Goal: Information Seeking & Learning: Learn about a topic

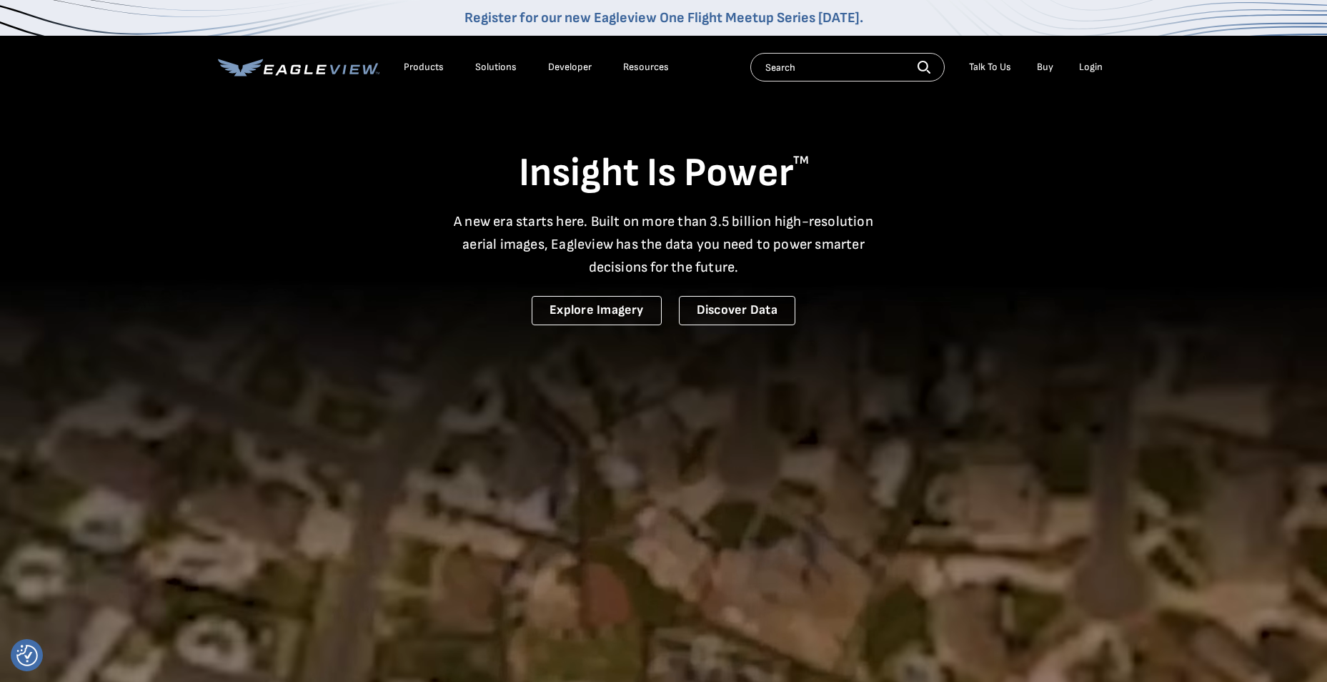
click at [409, 66] on div "Products" at bounding box center [424, 67] width 40 height 13
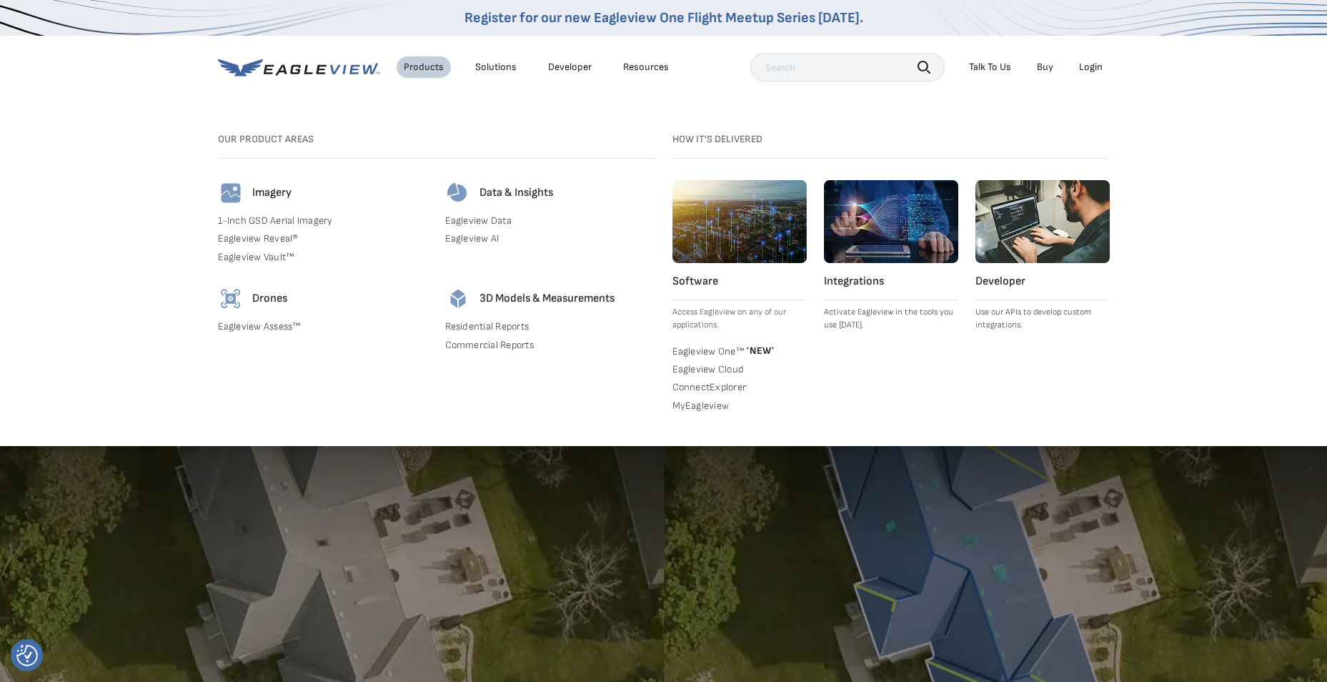
click at [281, 325] on link "Eagleview Assess™" at bounding box center [323, 326] width 210 height 13
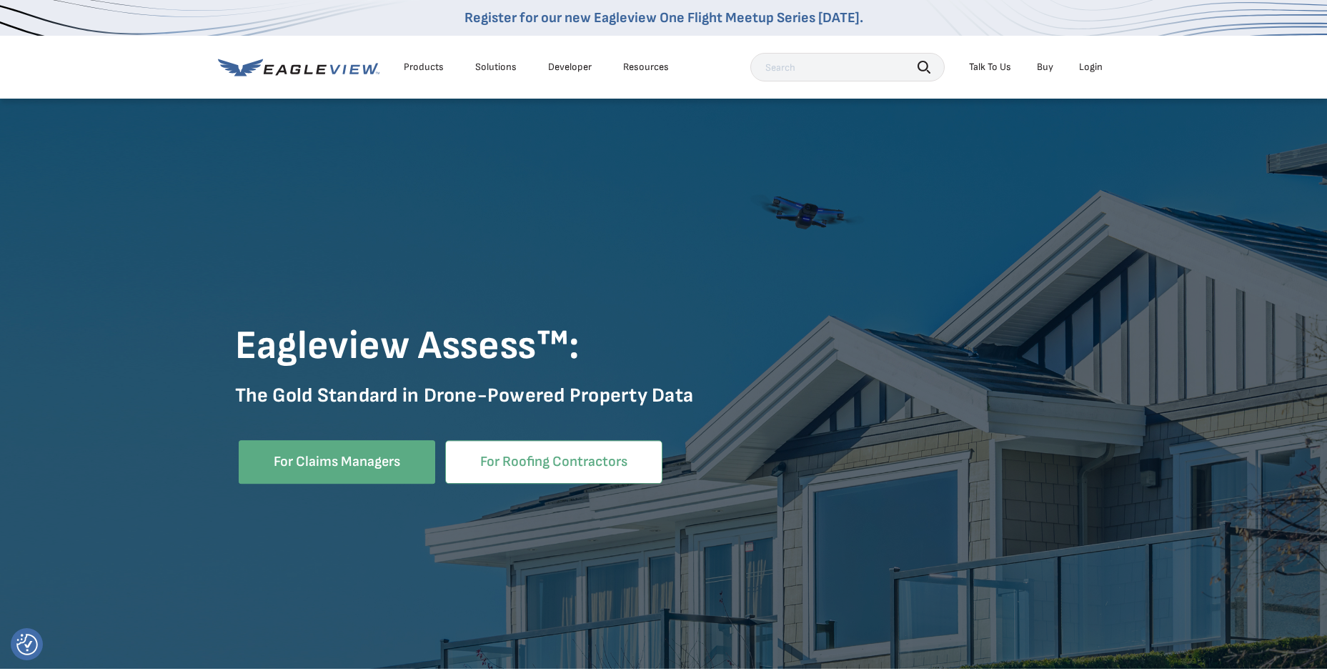
click at [559, 467] on link "For Roofing Contractors" at bounding box center [553, 462] width 217 height 44
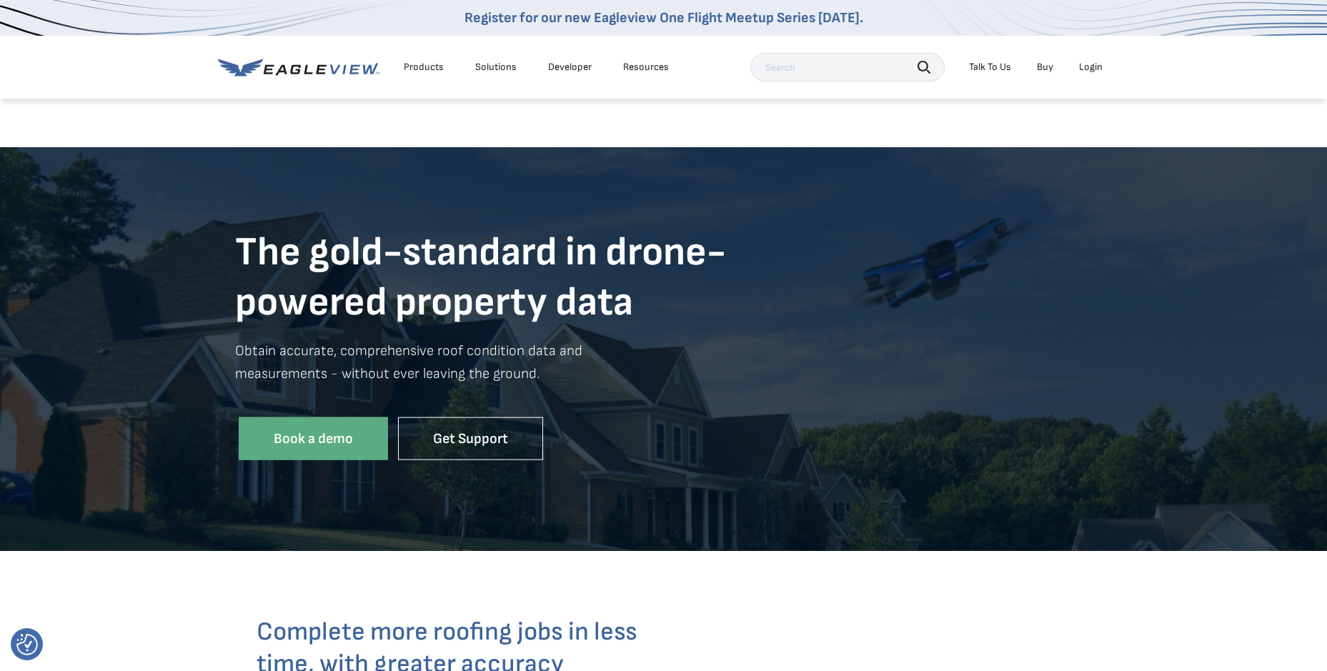
click at [648, 65] on div "Resources" at bounding box center [646, 67] width 46 height 13
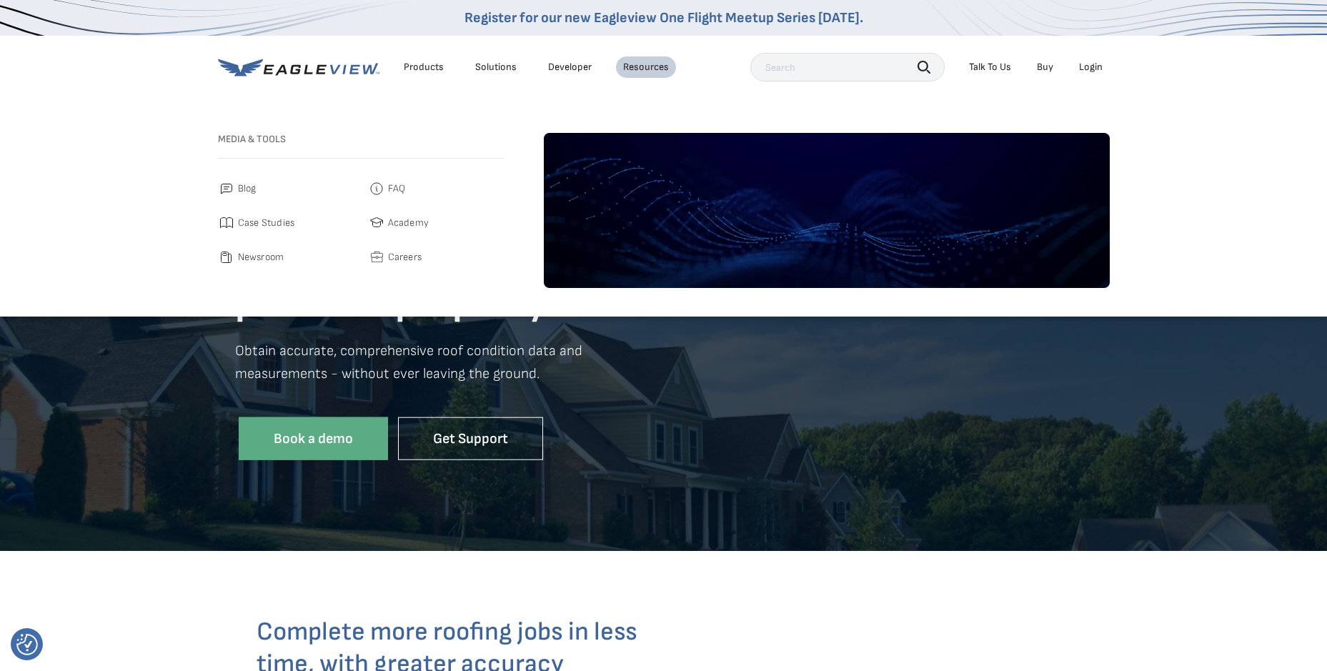
click at [555, 68] on link "Developer" at bounding box center [570, 67] width 44 height 13
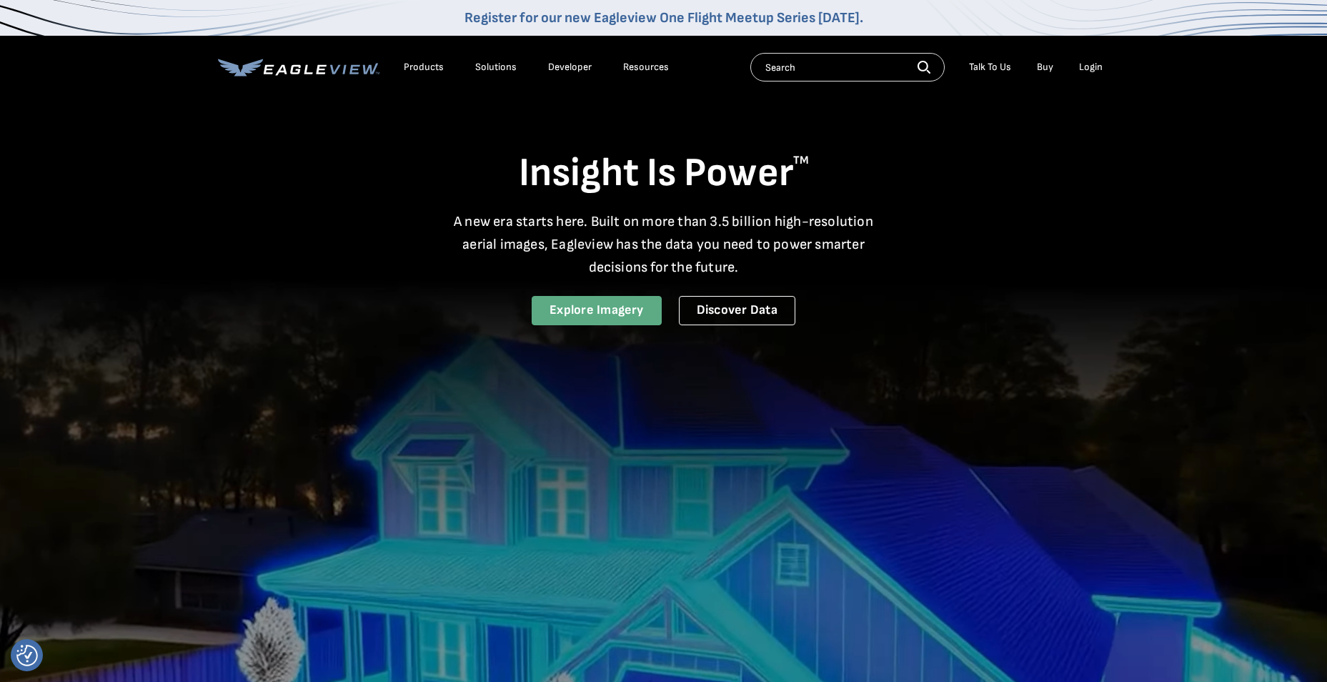
click at [623, 317] on link "Explore Imagery" at bounding box center [597, 310] width 130 height 29
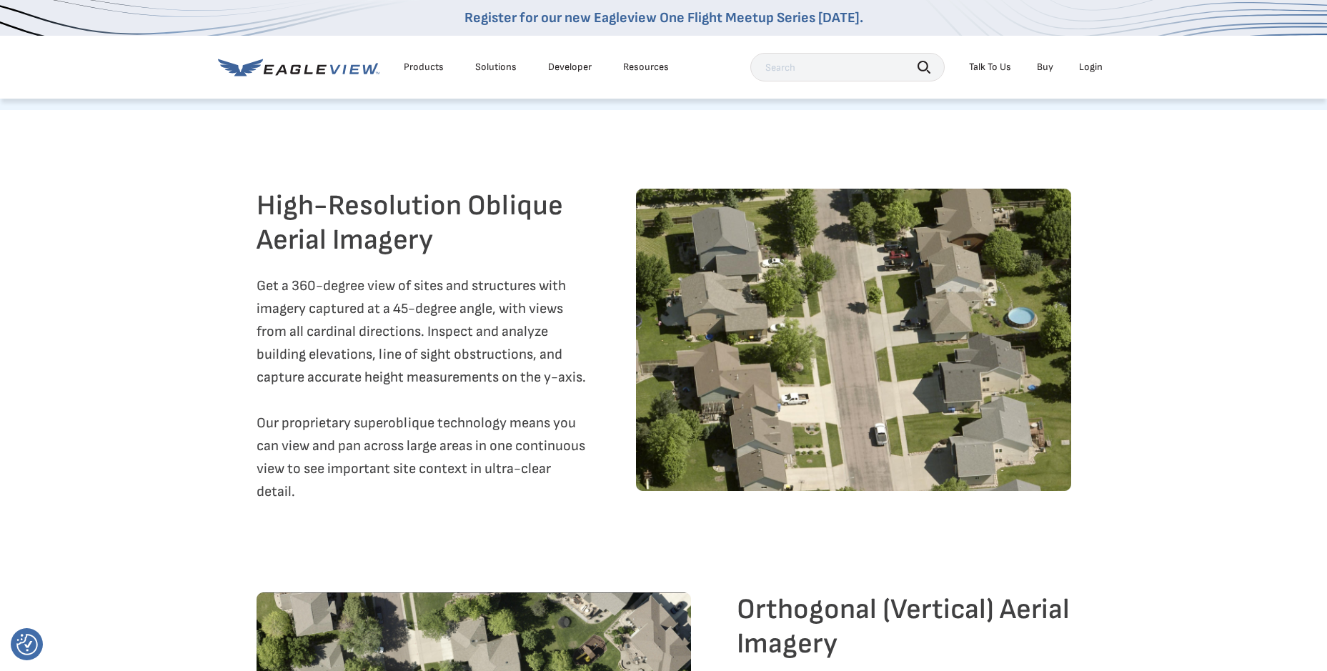
scroll to position [1430, 0]
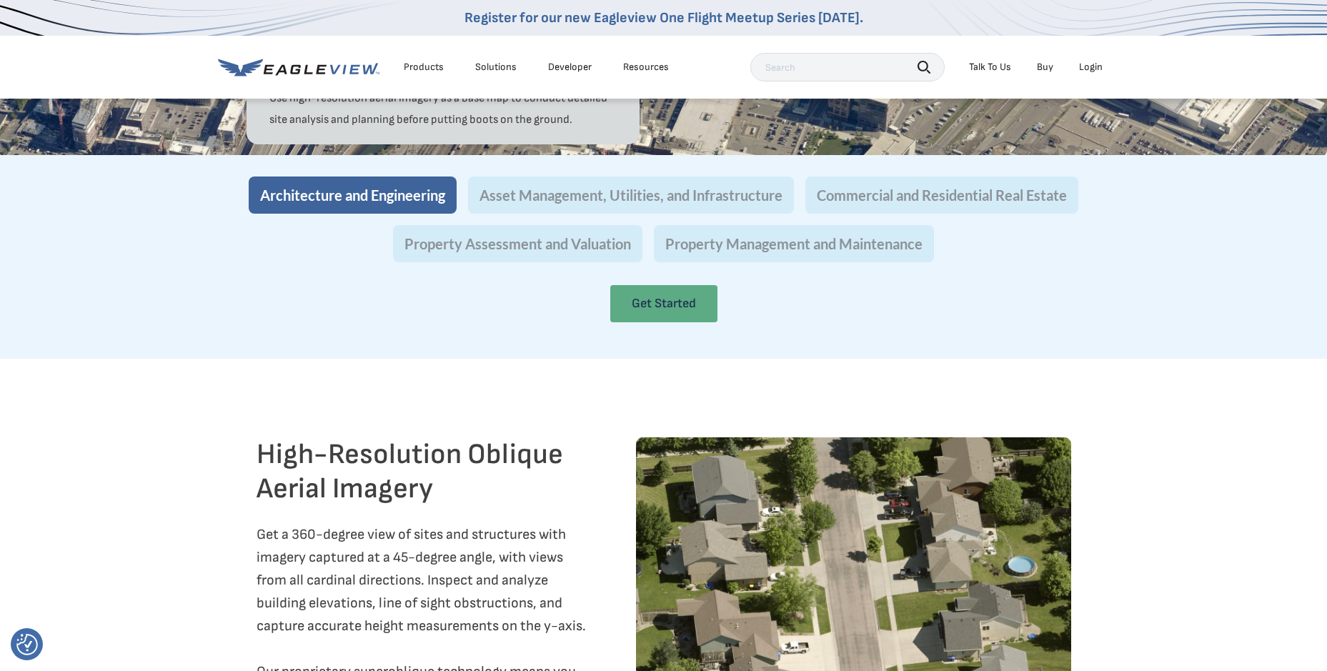
click at [652, 322] on link "Get Started" at bounding box center [663, 303] width 107 height 37
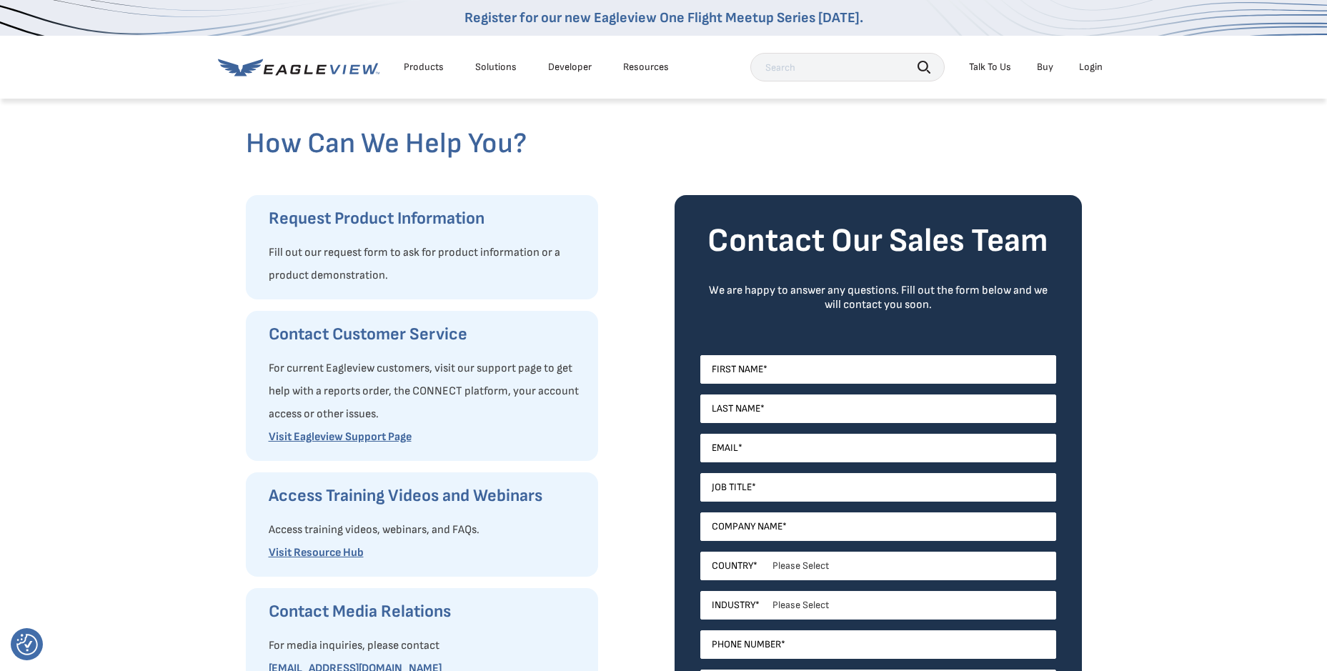
scroll to position [500, 0]
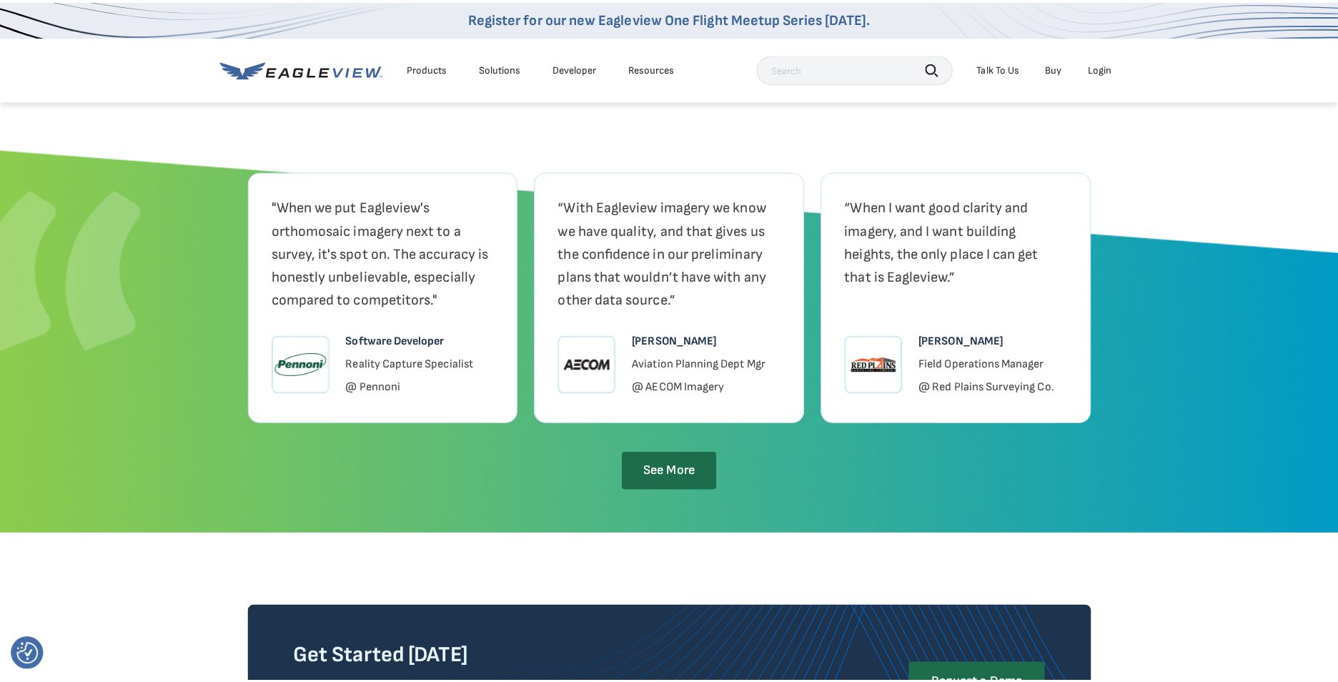
scroll to position [3362, 0]
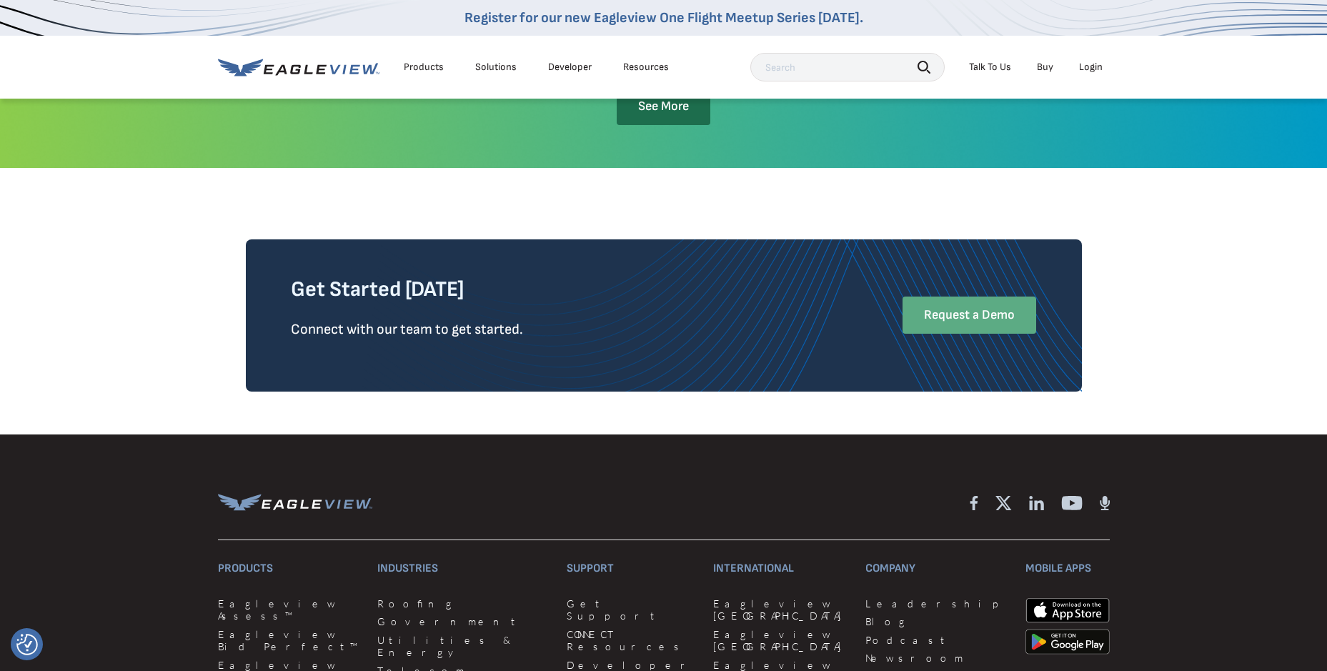
click at [994, 334] on link "Request a Demo" at bounding box center [970, 315] width 134 height 37
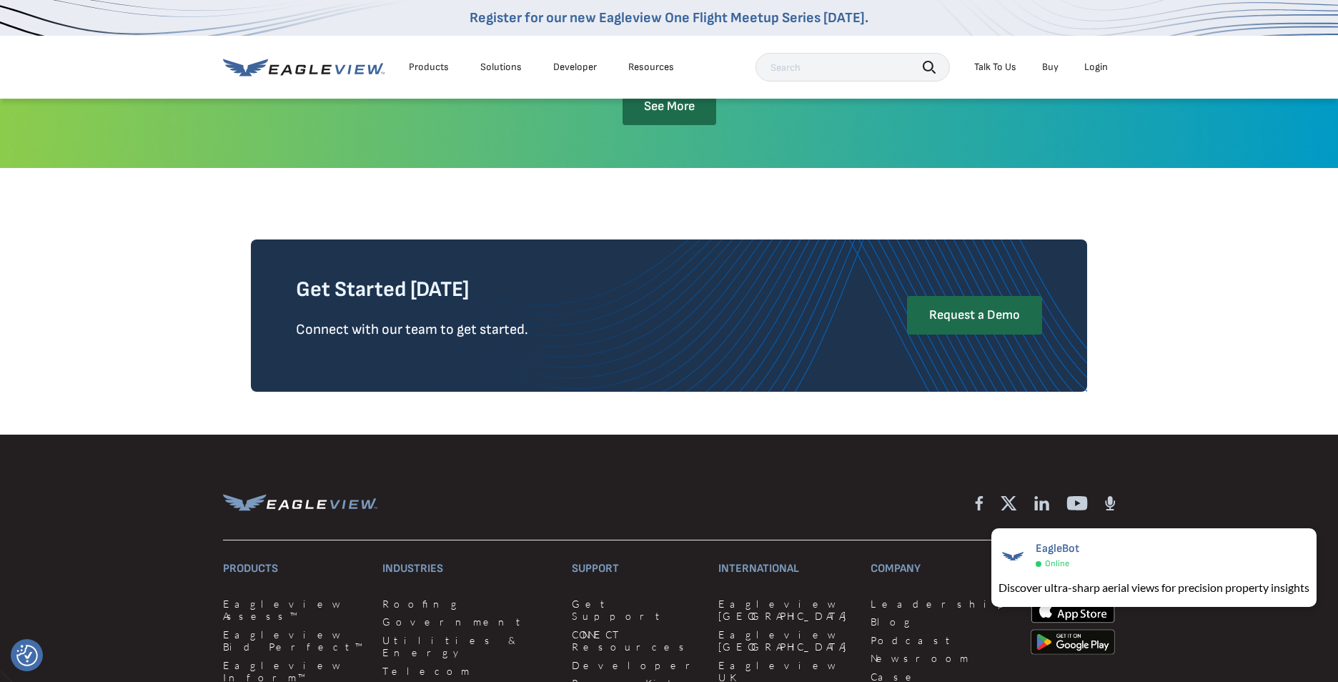
click at [628, 435] on div "Get Started Today Connect with our team to get started. Request a Demo" at bounding box center [669, 301] width 858 height 267
click at [427, 68] on div "Products" at bounding box center [429, 67] width 40 height 13
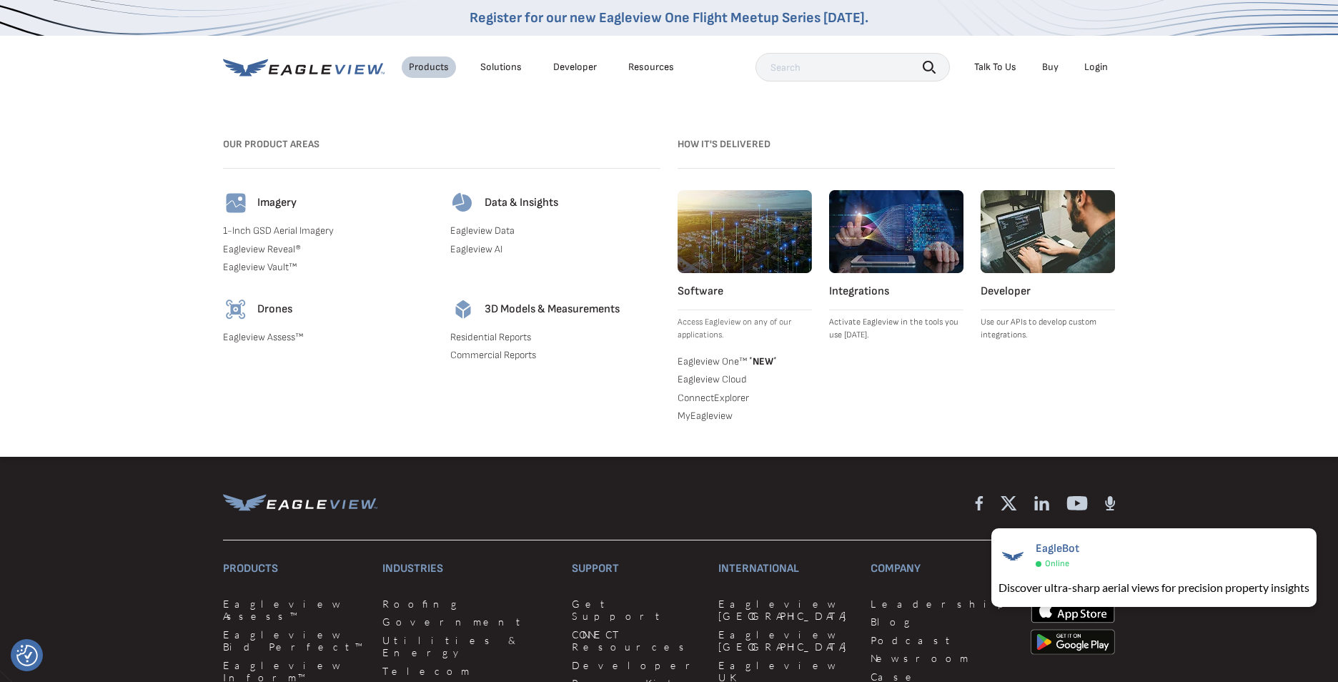
click at [274, 339] on link "Eagleview Assess™" at bounding box center [328, 337] width 210 height 13
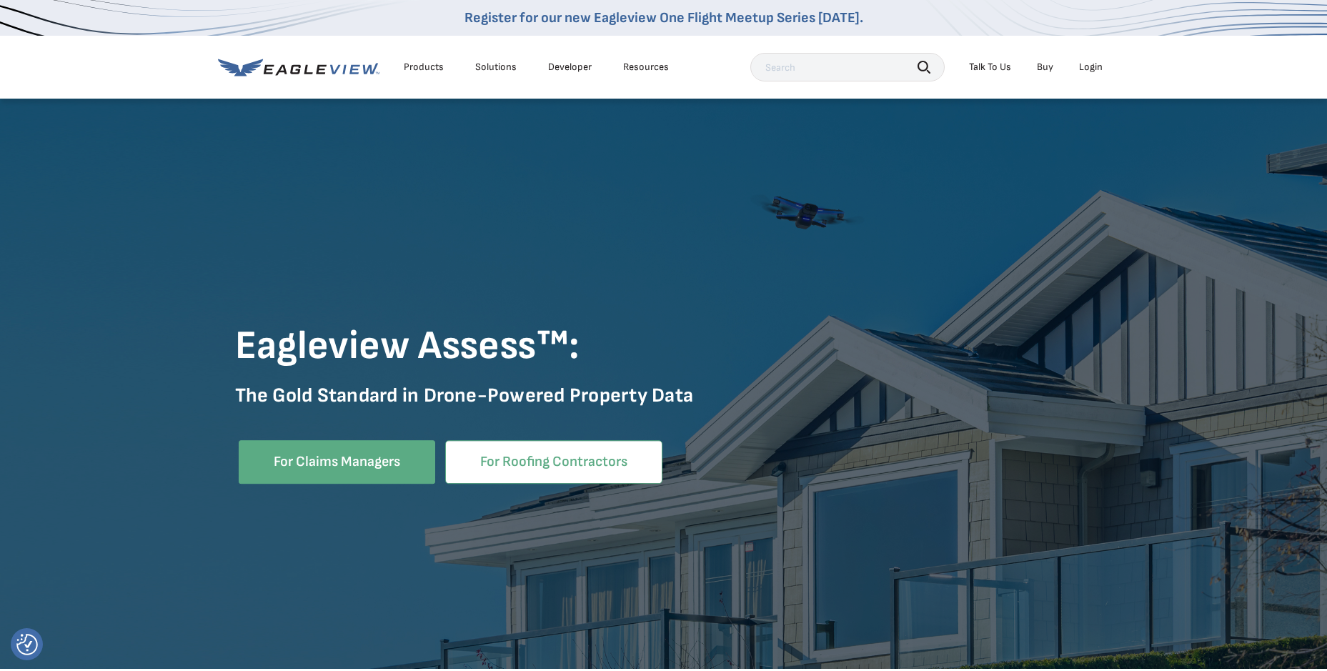
click at [600, 463] on link "For Roofing Contractors" at bounding box center [553, 462] width 217 height 44
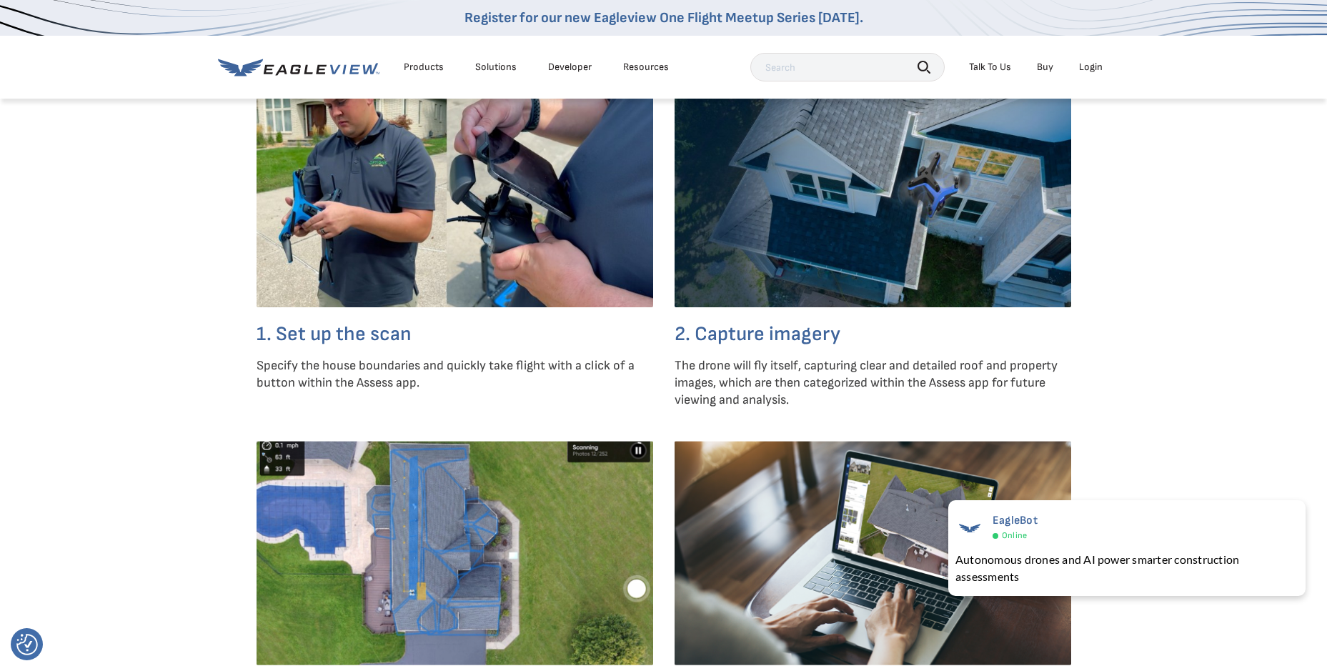
scroll to position [3574, 0]
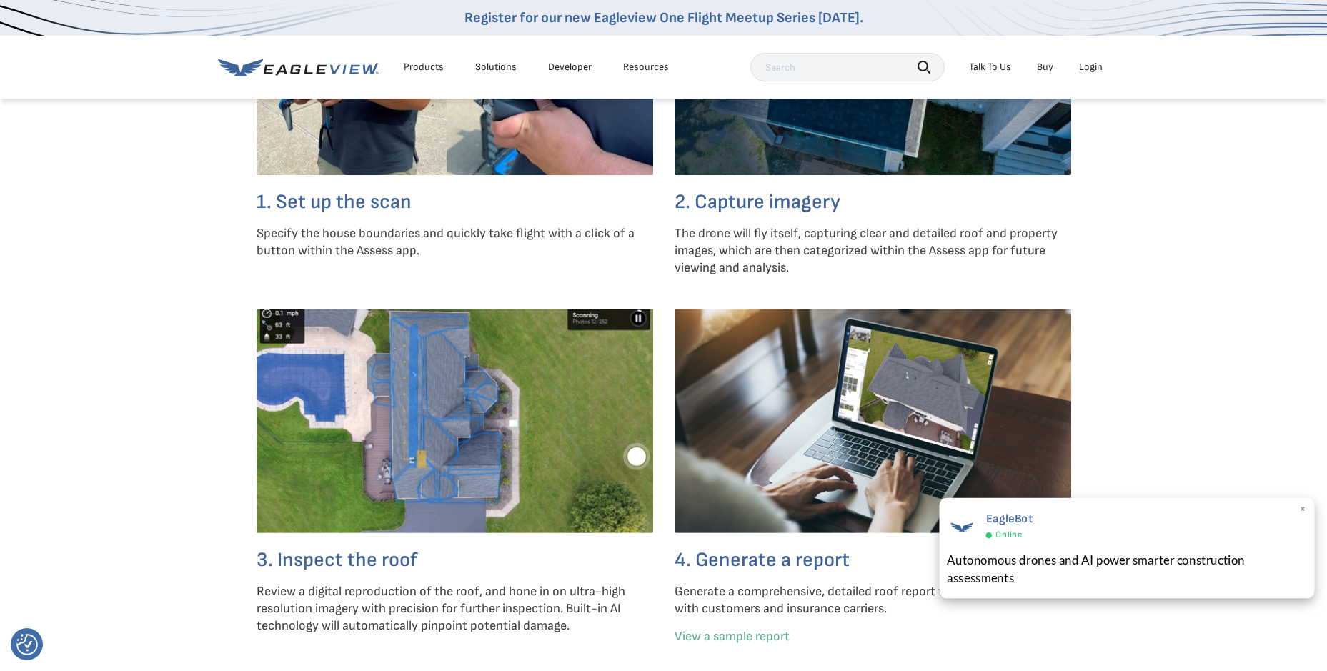
click at [1307, 509] on span "×" at bounding box center [1304, 509] width 8 height 15
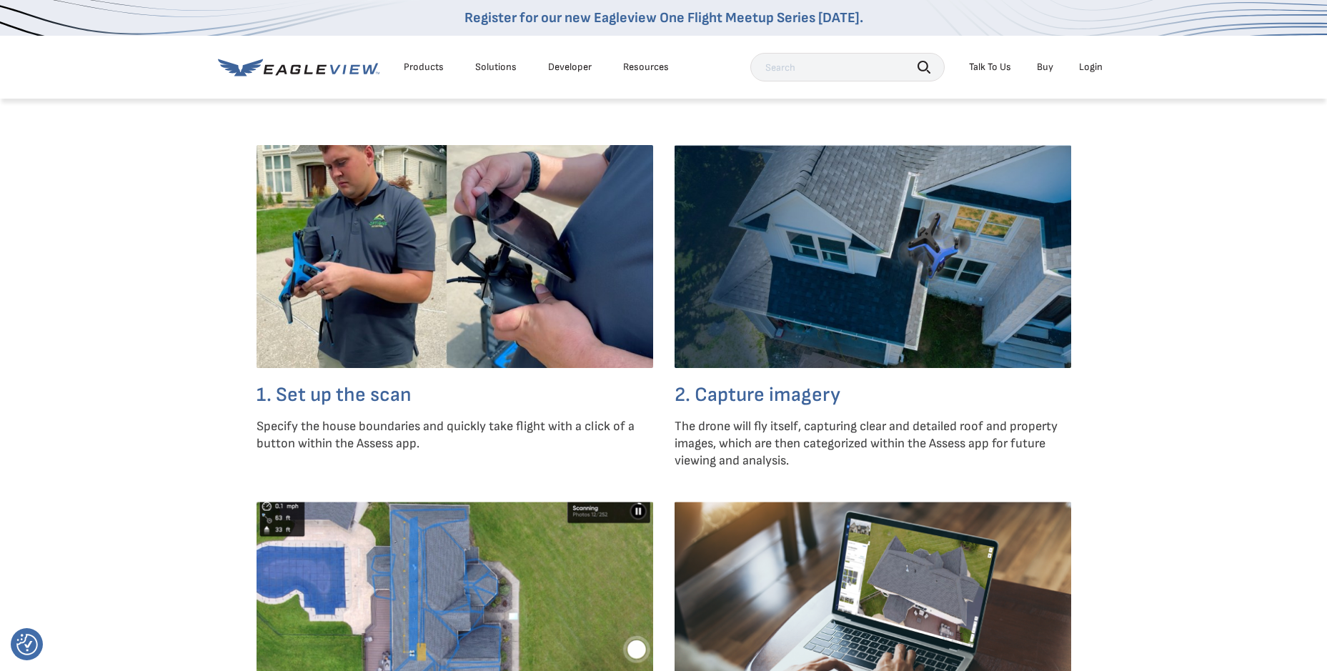
scroll to position [3360, 0]
